Goal: Obtain resource: Download file/media

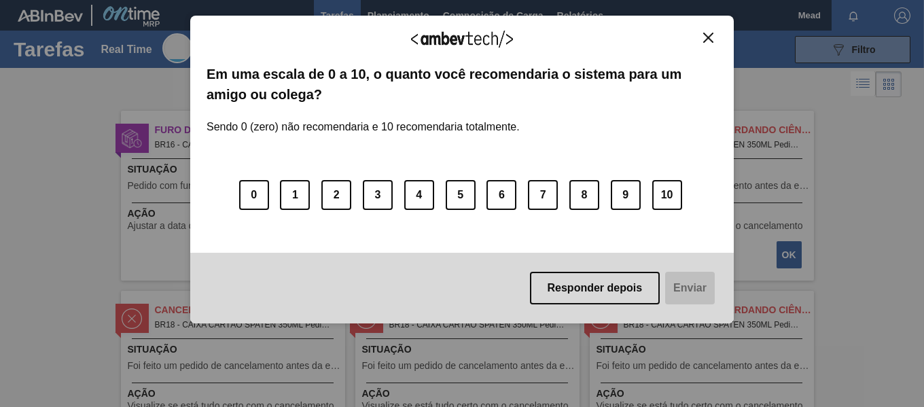
click at [704, 39] on img "Close" at bounding box center [708, 38] width 10 height 10
click at [707, 34] on img "Close" at bounding box center [708, 38] width 10 height 10
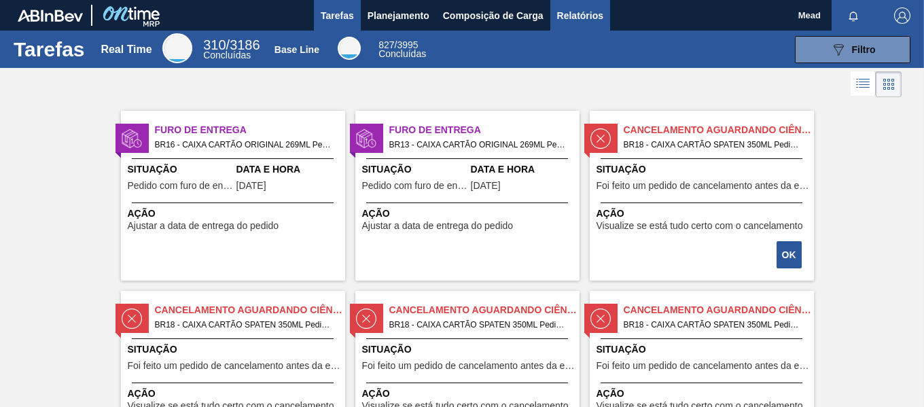
click at [571, 17] on span "Relatórios" at bounding box center [580, 15] width 46 height 16
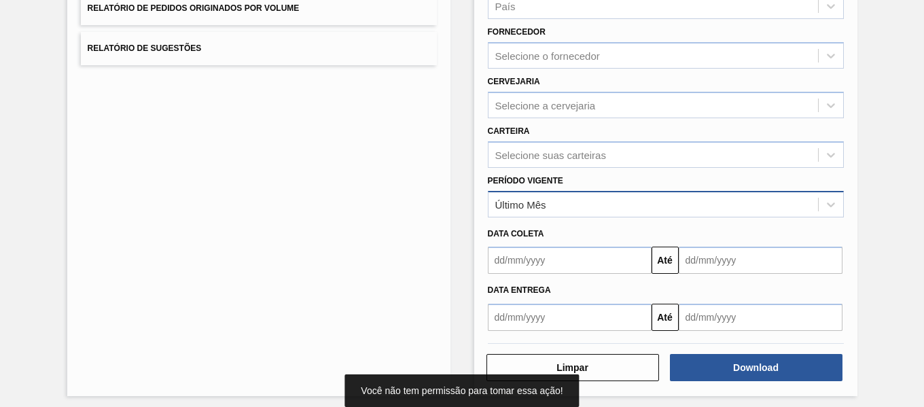
scroll to position [222, 0]
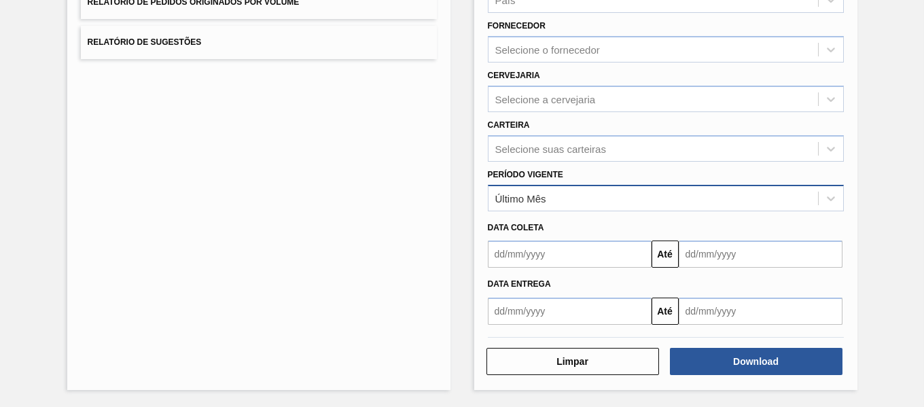
click at [599, 204] on div "Último Mês" at bounding box center [652, 198] width 329 height 20
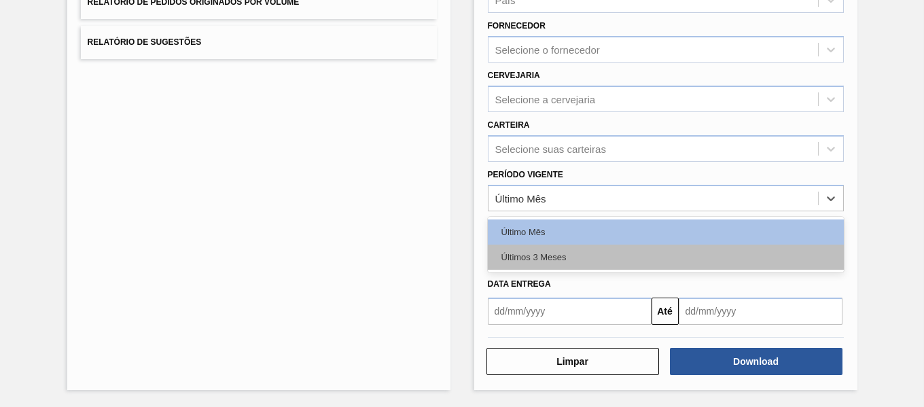
click at [599, 259] on div "Últimos 3 Meses" at bounding box center [666, 257] width 356 height 25
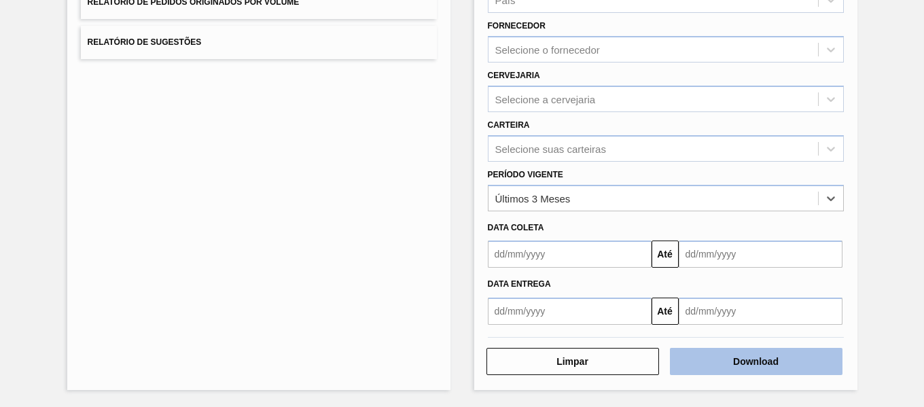
click at [747, 363] on button "Download" at bounding box center [756, 361] width 173 height 27
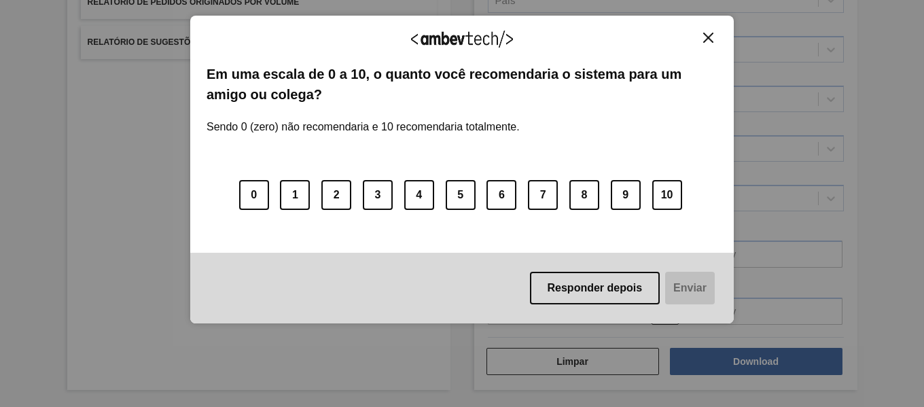
click at [711, 40] on img "Close" at bounding box center [708, 38] width 10 height 10
